Goal: Navigation & Orientation: Understand site structure

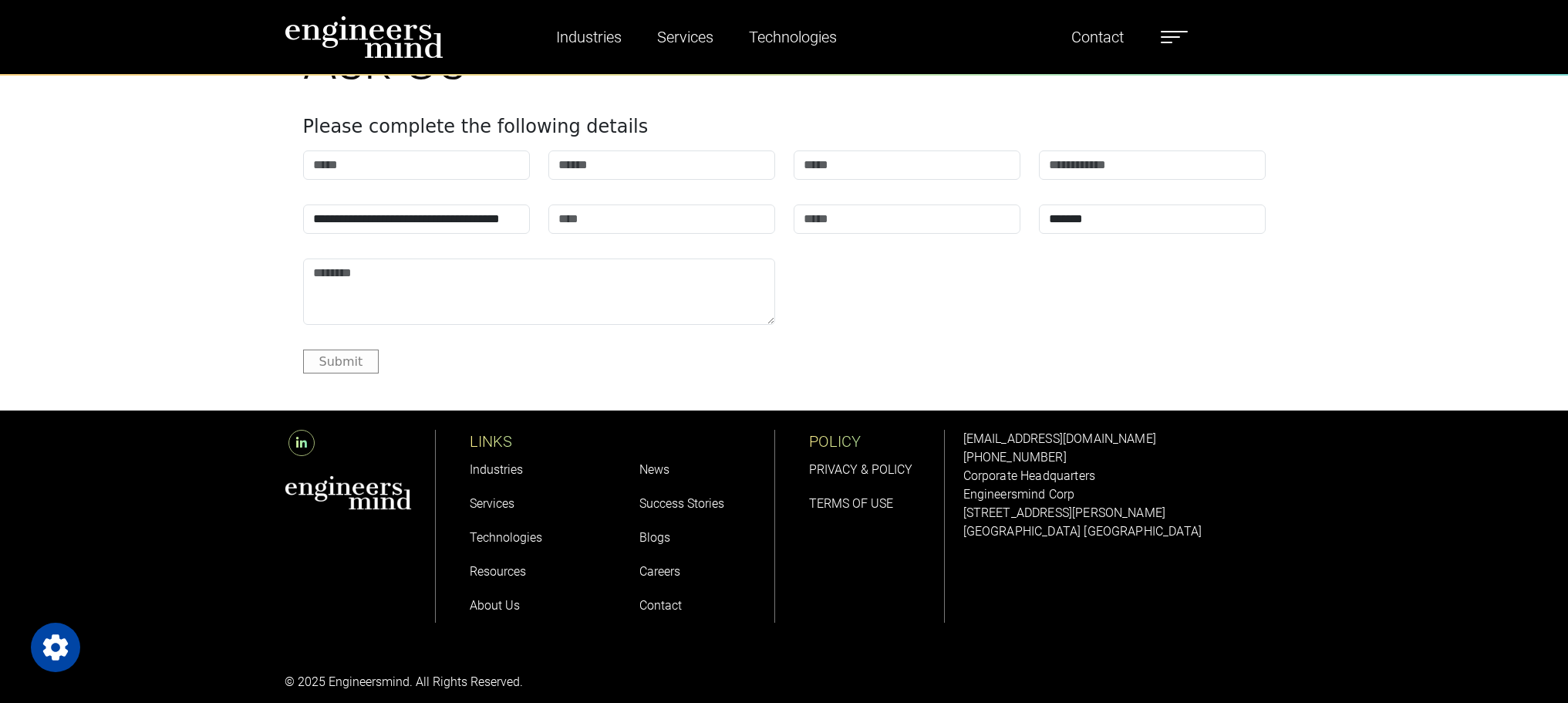
scroll to position [6155, 0]
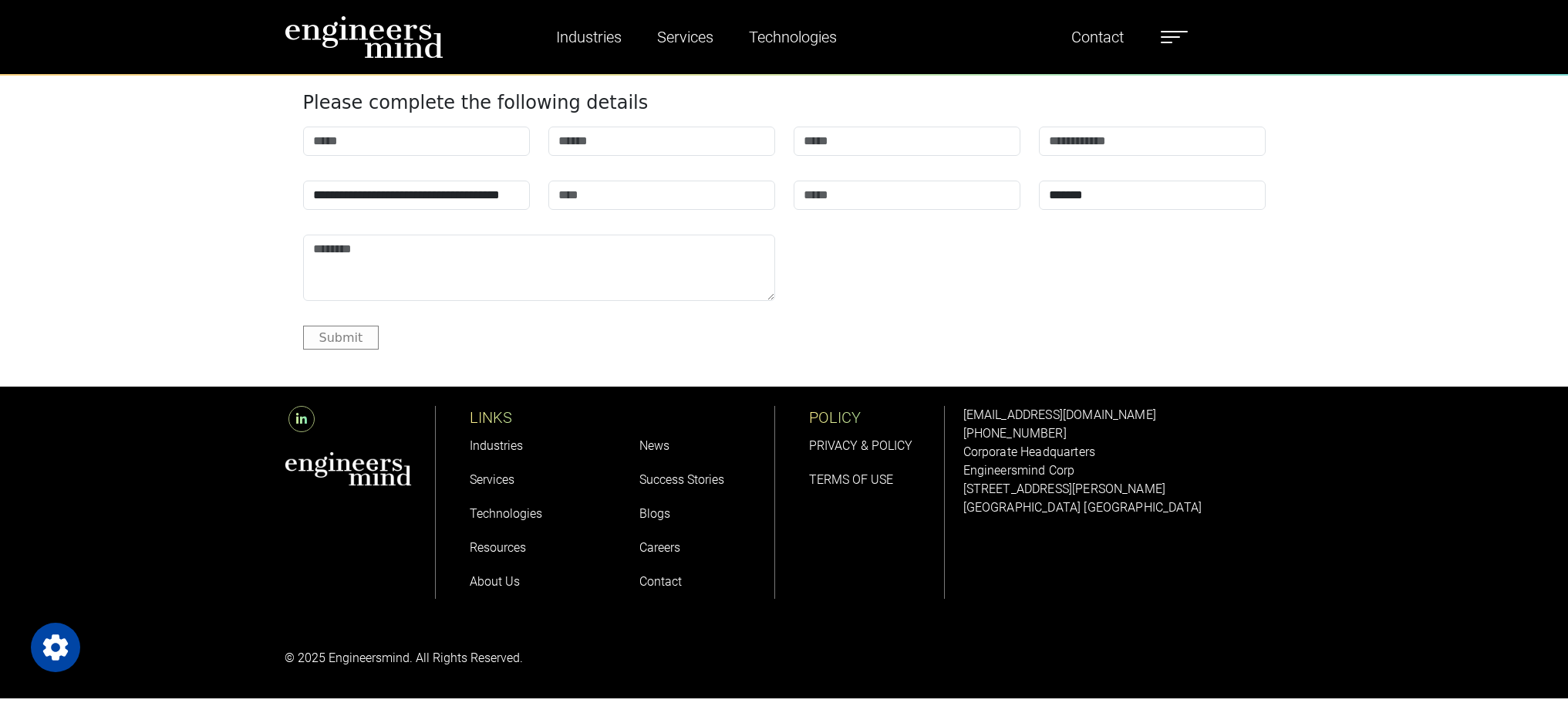
click at [501, 586] on link "About Us" at bounding box center [494, 582] width 50 height 15
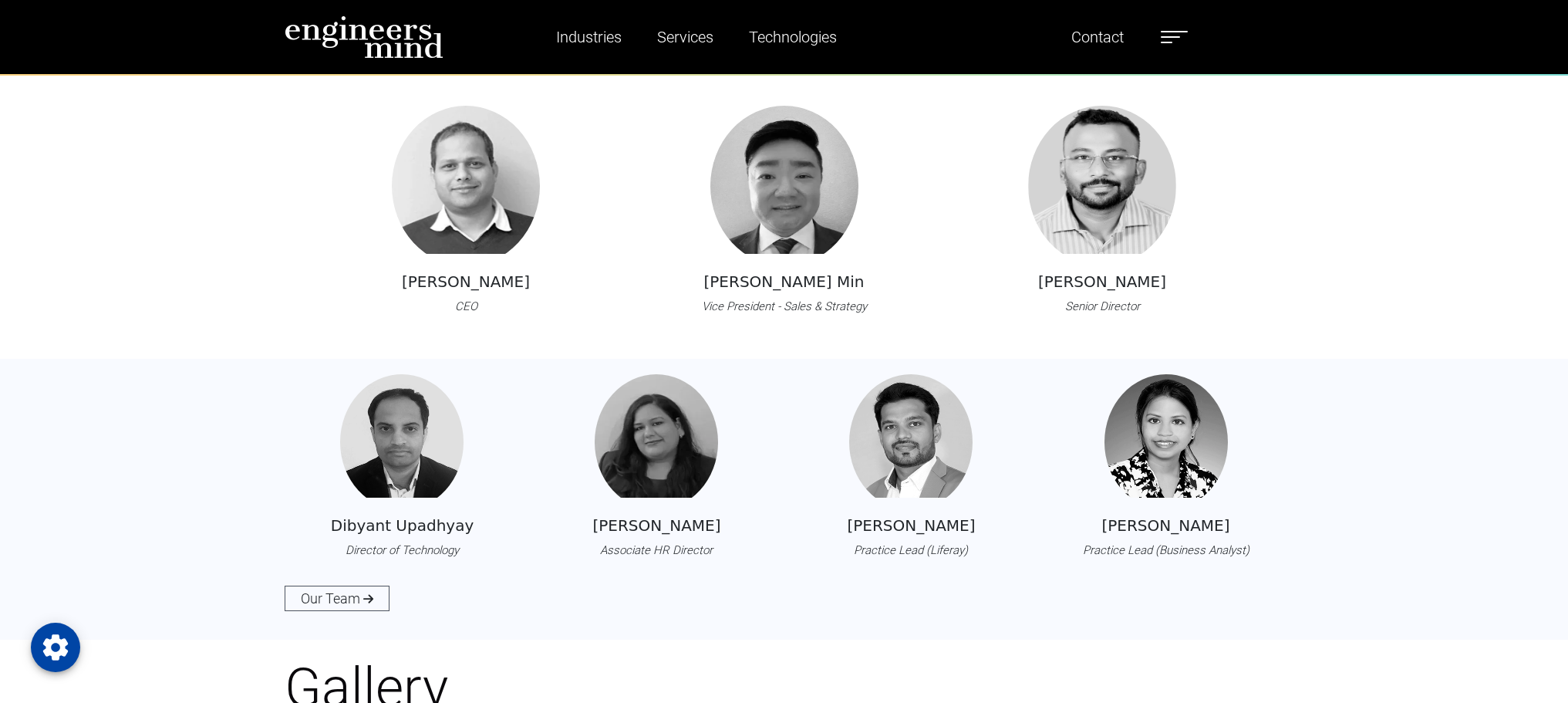
scroll to position [1776, 0]
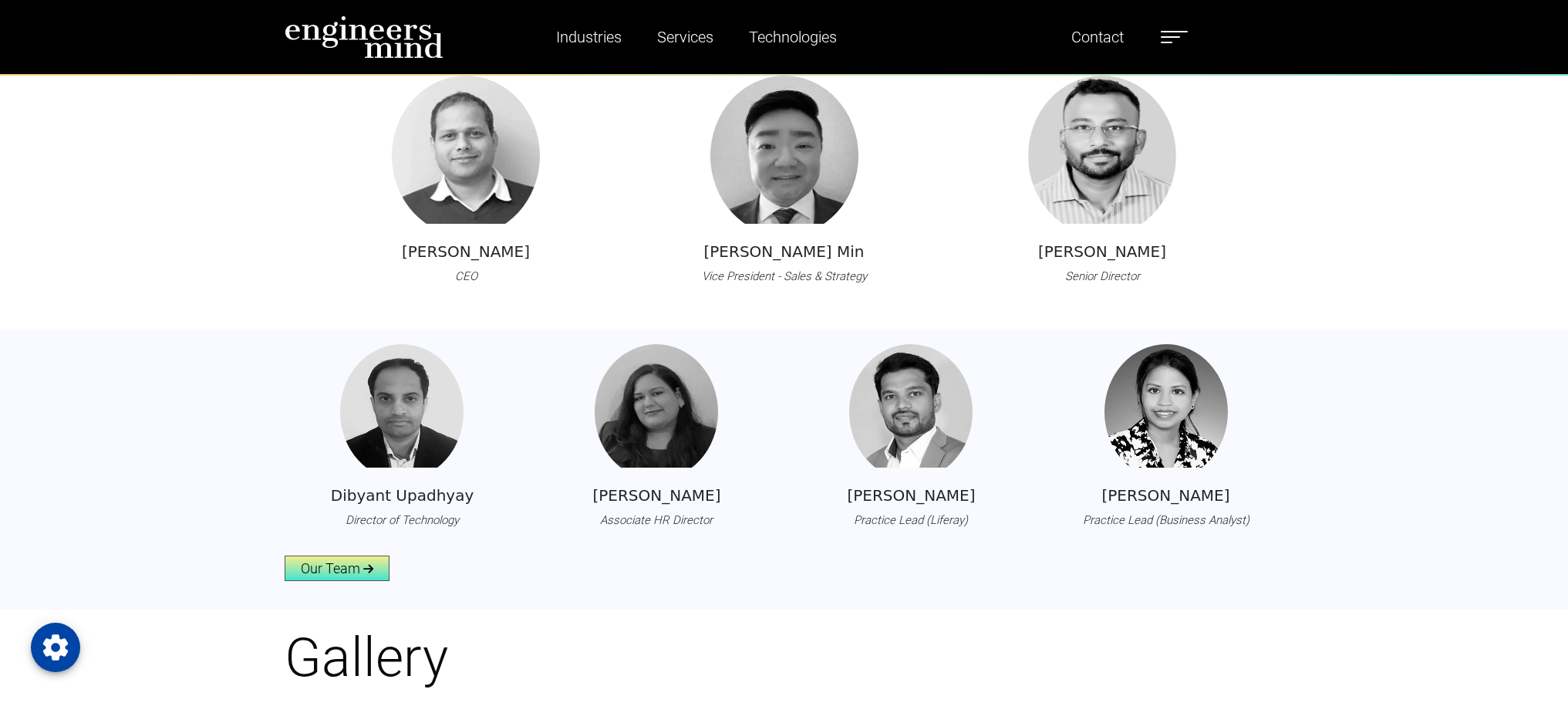
click at [373, 568] on link "Our Team" at bounding box center [337, 569] width 105 height 26
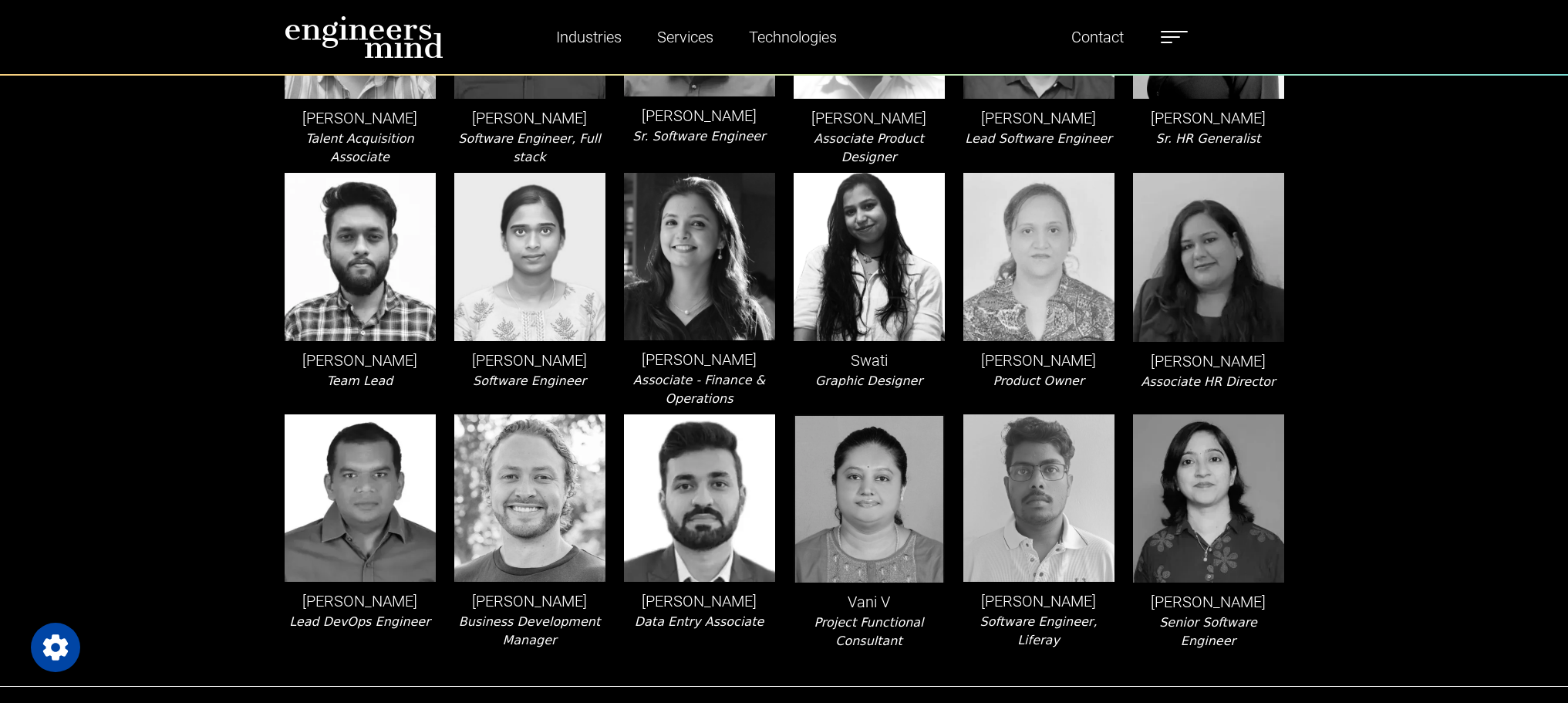
scroll to position [3551, 0]
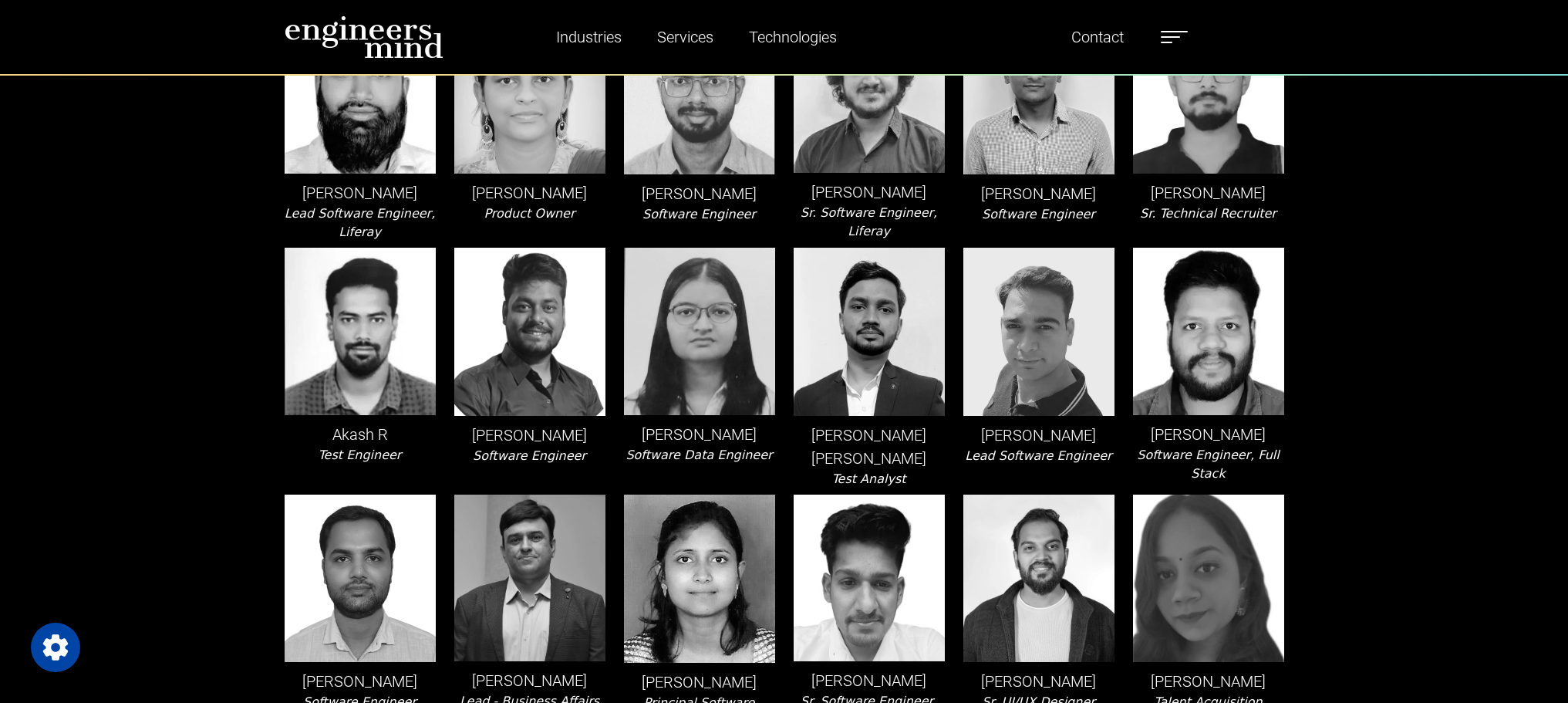
scroll to position [0, 0]
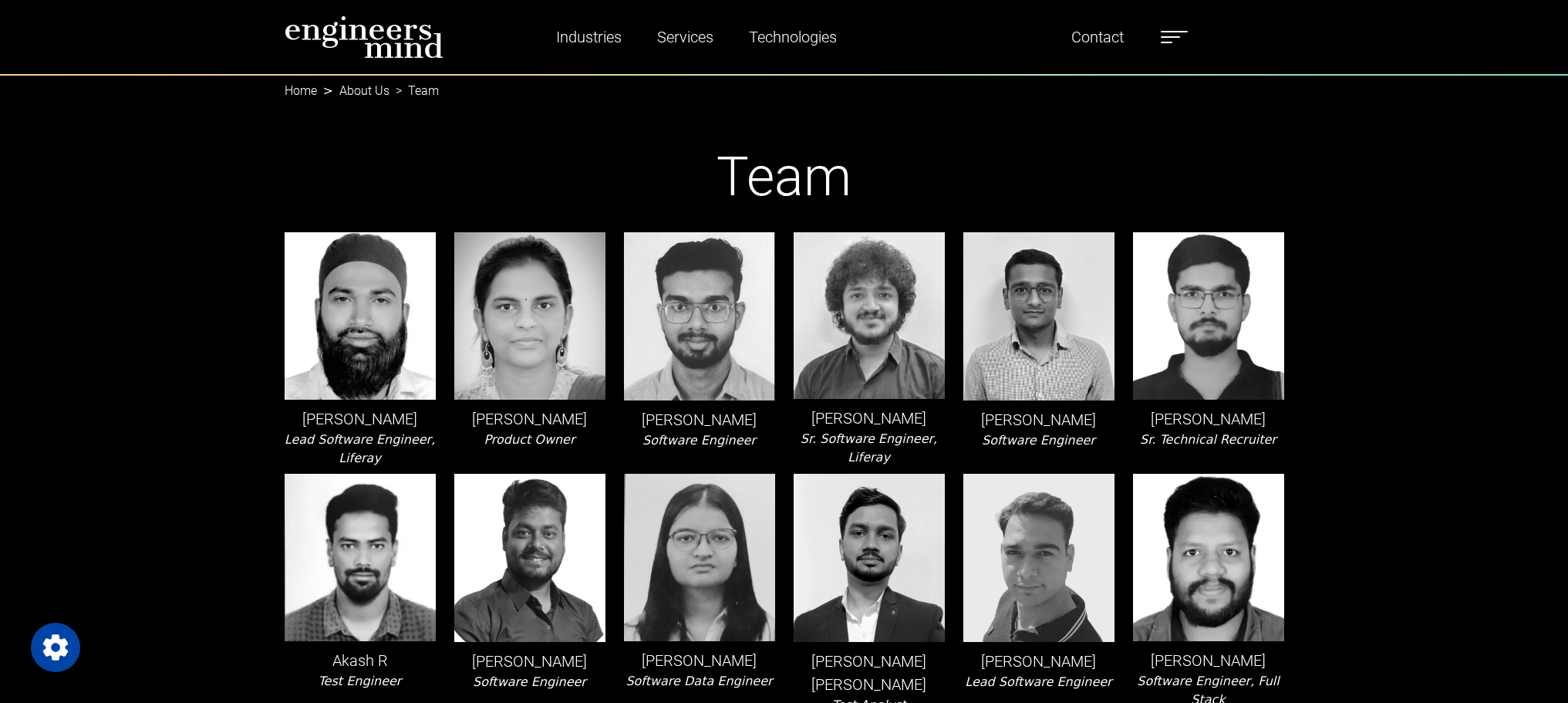
click at [354, 91] on link "About Us" at bounding box center [365, 90] width 50 height 15
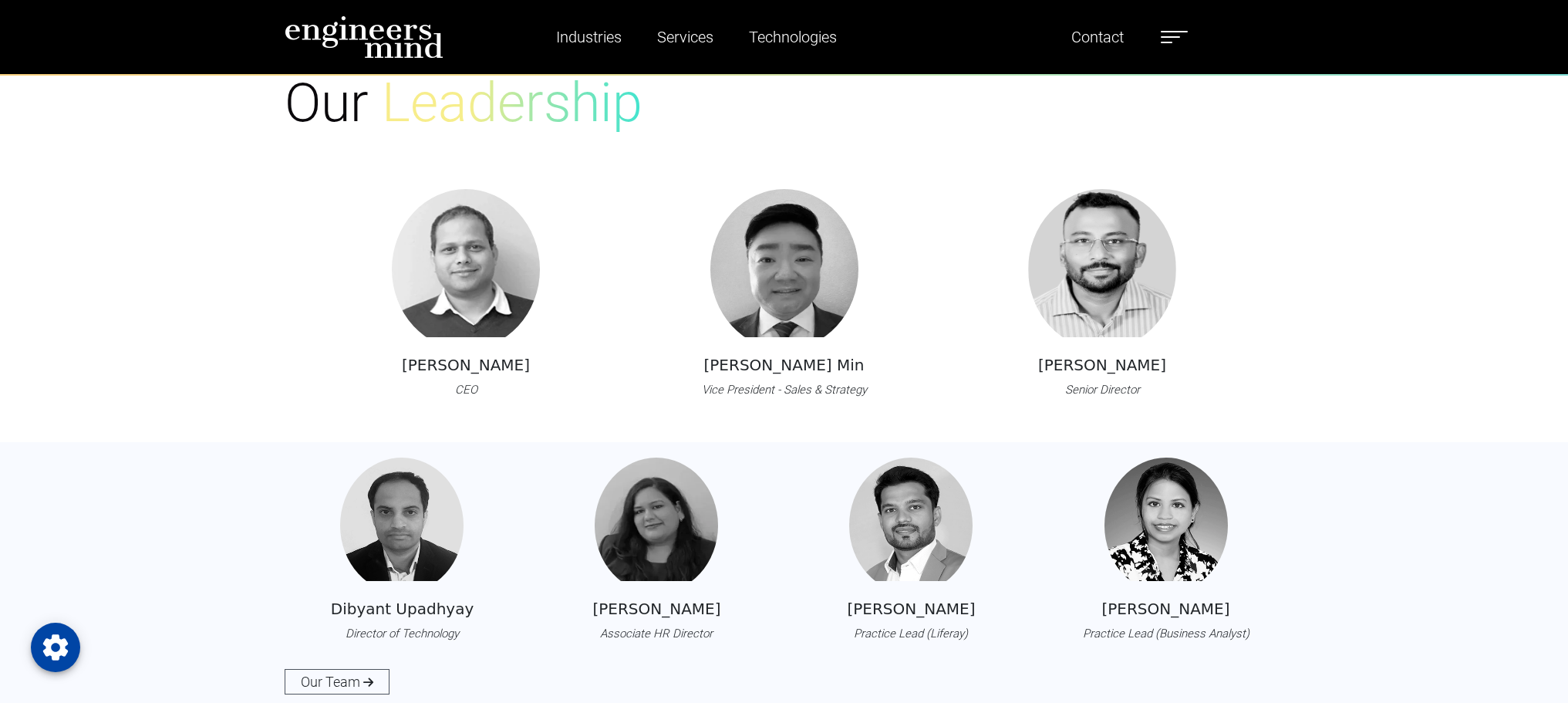
scroll to position [1698, 0]
